Goal: Task Accomplishment & Management: Manage account settings

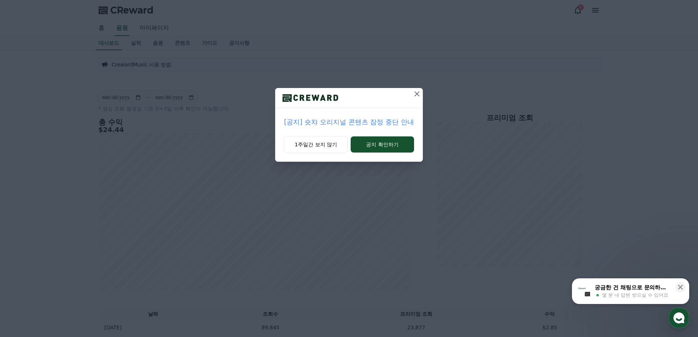
click at [342, 123] on p "[공지] 숏챠 오리지널 콘텐츠 잠정 중단 안내" at bounding box center [349, 122] width 130 height 10
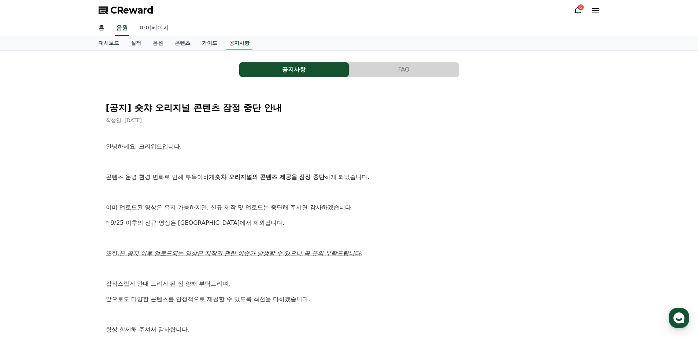
click at [147, 31] on link "마이페이지" at bounding box center [154, 28] width 41 height 15
select select "**********"
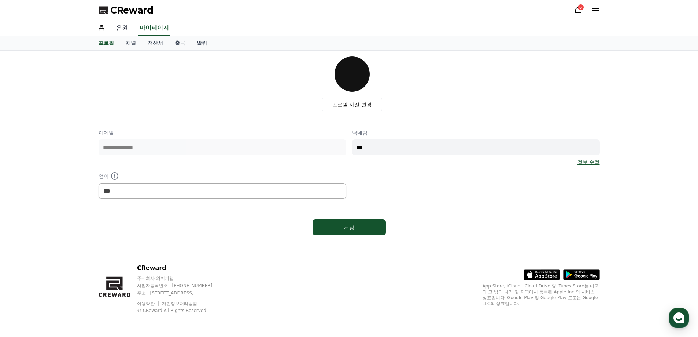
click at [122, 28] on link "음원" at bounding box center [121, 28] width 23 height 15
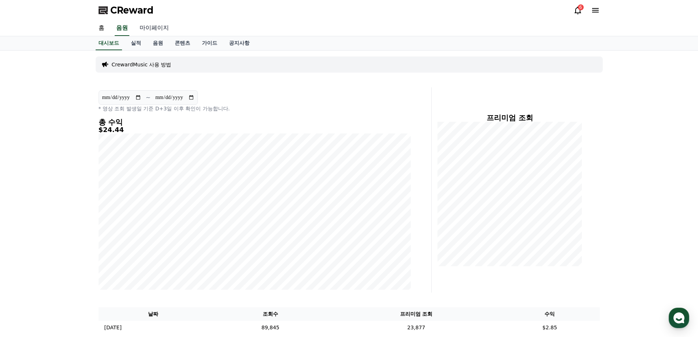
click at [145, 29] on link "마이페이지" at bounding box center [154, 28] width 41 height 15
select select "**********"
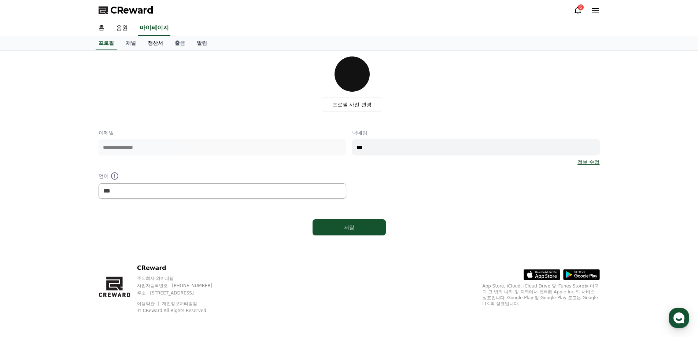
click at [152, 42] on link "정산서" at bounding box center [155, 43] width 27 height 14
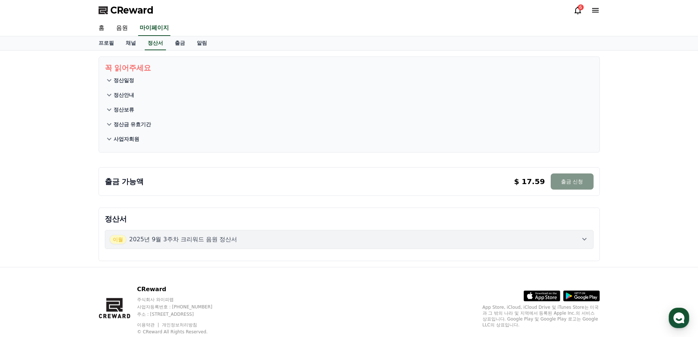
click at [568, 185] on button "출금 신청" at bounding box center [571, 181] width 42 height 16
click at [575, 10] on icon at bounding box center [577, 10] width 9 height 9
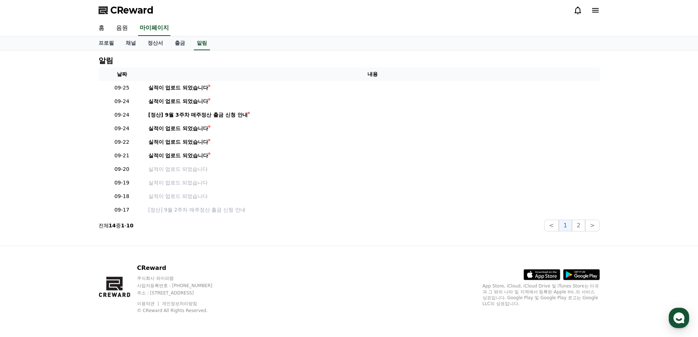
click at [54, 77] on div "알림 날짜 내용 09-25 실적이 업로드 되었습니다 09-24 실적이 업로드 되었습니다 09-24 [정산] 9월 3주차 매주정산 출금 신청 안…" at bounding box center [349, 148] width 698 height 195
click at [132, 44] on link "채널" at bounding box center [131, 43] width 22 height 14
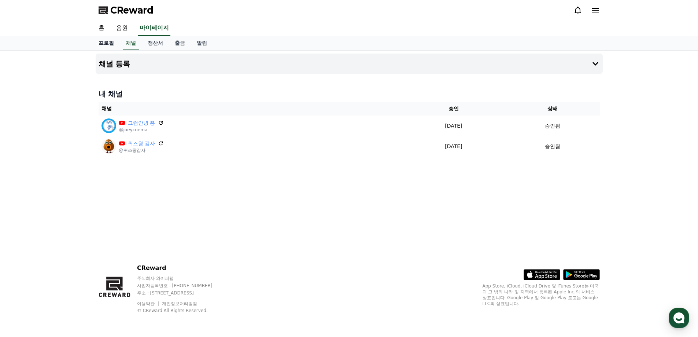
click at [109, 43] on link "프로필" at bounding box center [106, 43] width 27 height 14
select select "**********"
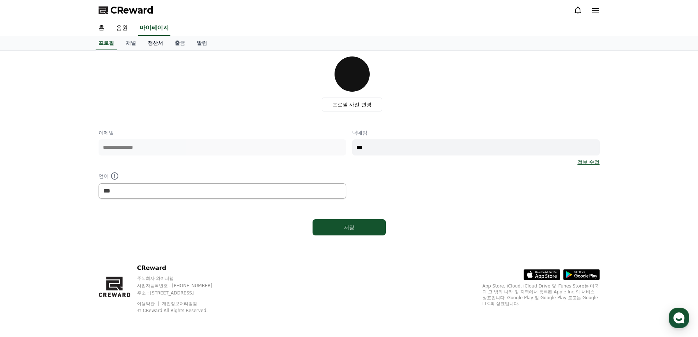
click at [156, 42] on link "정산서" at bounding box center [155, 43] width 27 height 14
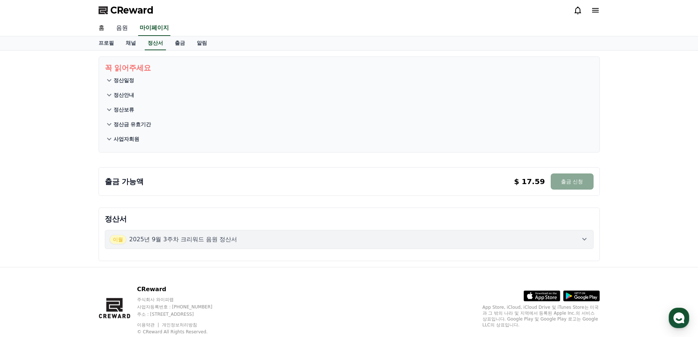
click at [122, 30] on link "음원" at bounding box center [121, 28] width 23 height 15
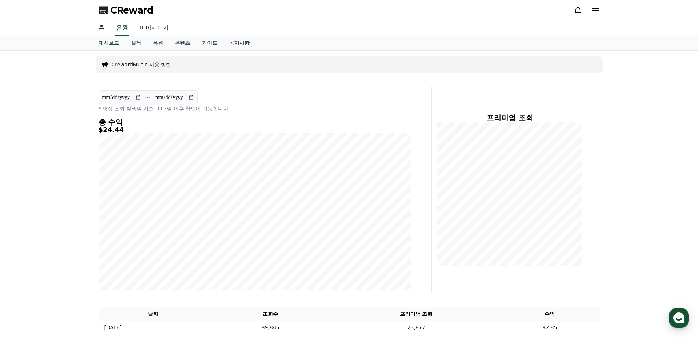
click at [101, 28] on link "홈" at bounding box center [102, 28] width 18 height 15
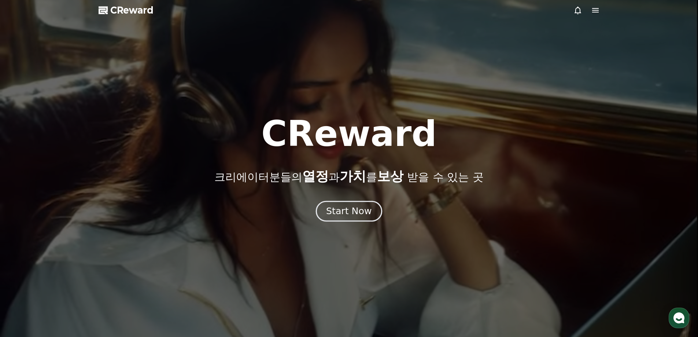
click at [362, 211] on div "Start Now" at bounding box center [348, 211] width 45 height 12
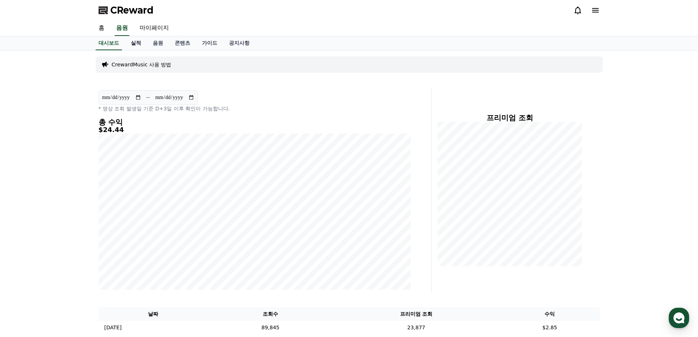
click at [138, 45] on link "실적" at bounding box center [136, 43] width 22 height 14
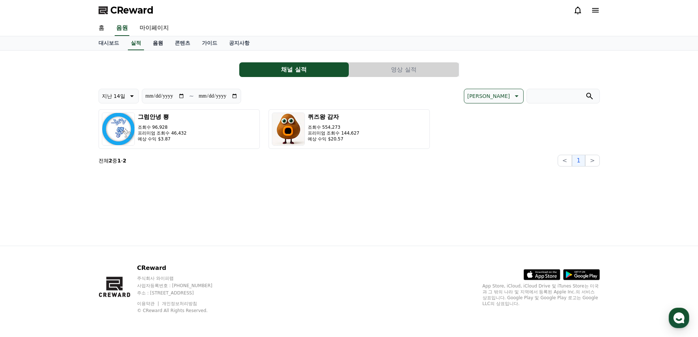
click at [156, 41] on link "음원" at bounding box center [158, 43] width 22 height 14
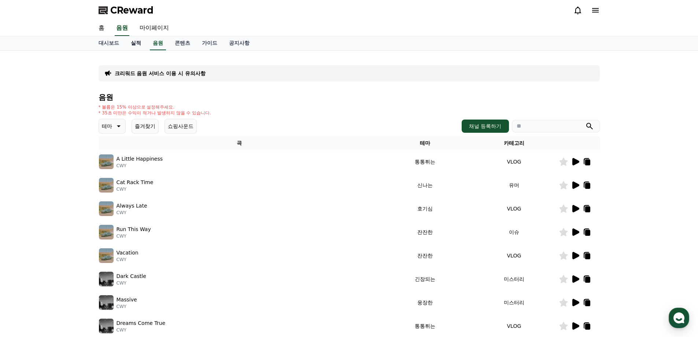
click at [144, 40] on link "실적" at bounding box center [136, 43] width 22 height 14
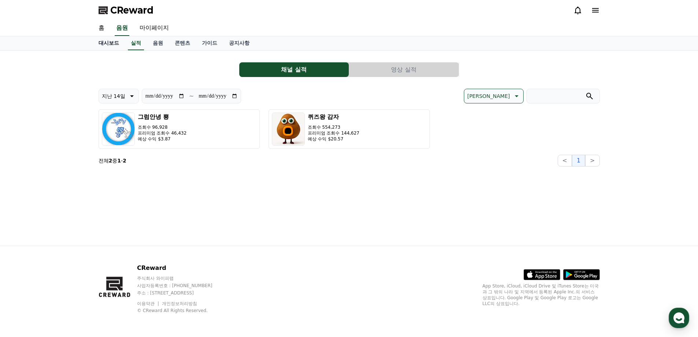
click at [112, 46] on link "대시보드" at bounding box center [109, 43] width 32 height 14
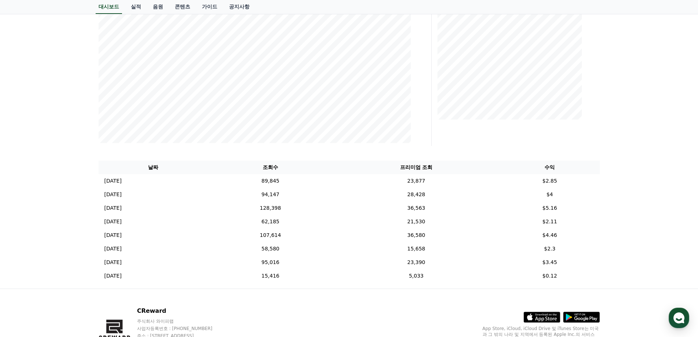
scroll to position [37, 0]
